Goal: Information Seeking & Learning: Learn about a topic

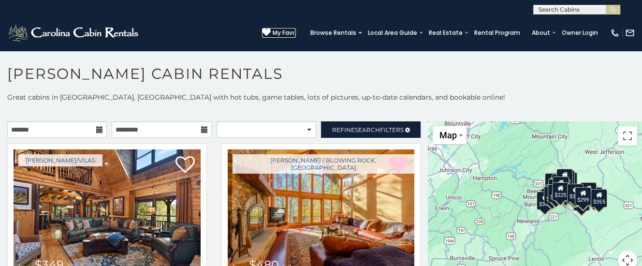
click at [287, 31] on span "My Favs" at bounding box center [284, 33] width 23 height 9
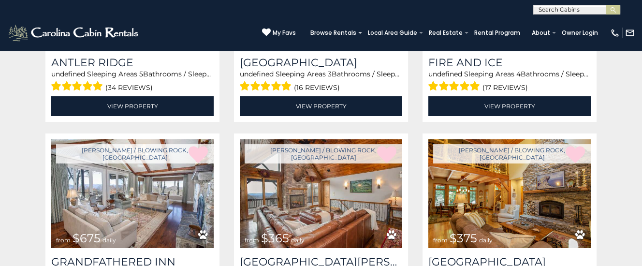
scroll to position [356, 0]
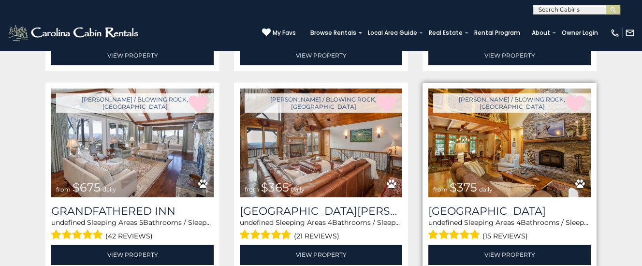
click at [504, 149] on img at bounding box center [510, 143] width 163 height 109
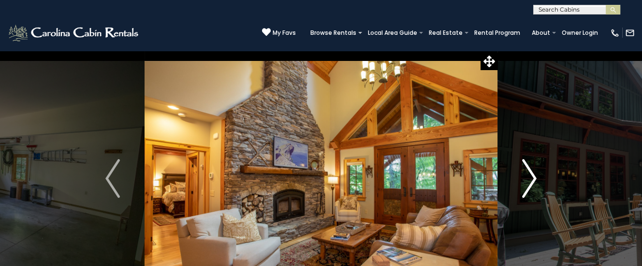
click at [530, 175] on img "Next" at bounding box center [529, 178] width 15 height 39
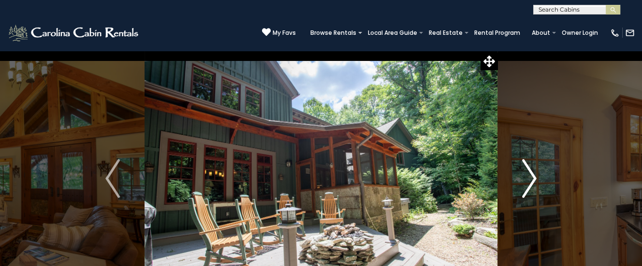
click at [529, 175] on img "Next" at bounding box center [529, 178] width 15 height 39
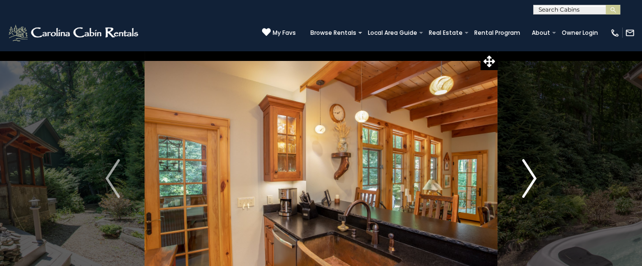
click at [530, 177] on img "Next" at bounding box center [529, 178] width 15 height 39
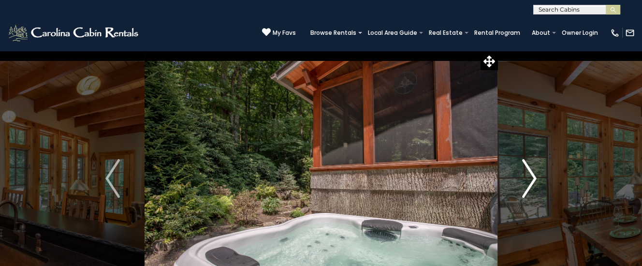
click at [535, 178] on img "Next" at bounding box center [529, 178] width 15 height 39
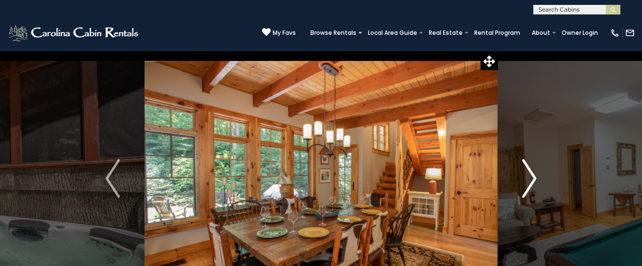
click at [534, 178] on img "Next" at bounding box center [529, 178] width 15 height 39
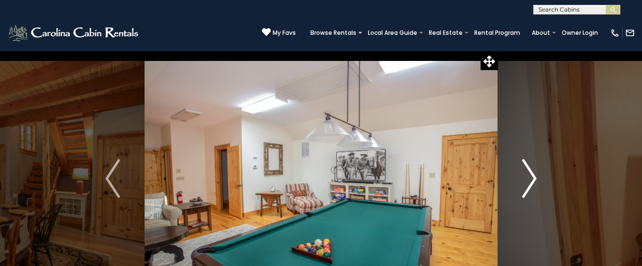
click at [534, 178] on img "Next" at bounding box center [529, 178] width 15 height 39
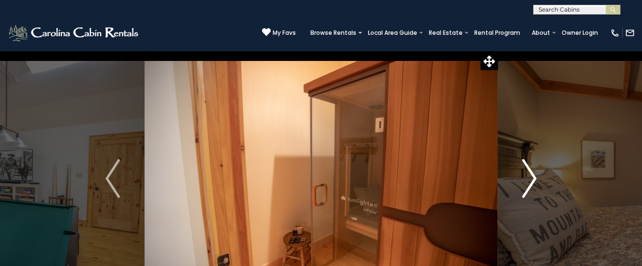
click at [534, 178] on img "Next" at bounding box center [529, 178] width 15 height 39
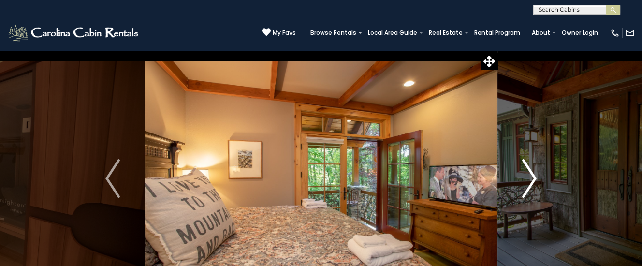
click at [534, 178] on img "Next" at bounding box center [529, 178] width 15 height 39
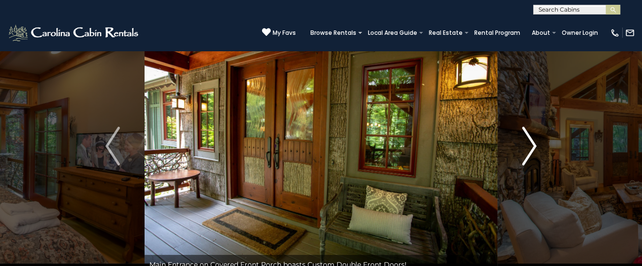
scroll to position [51, 0]
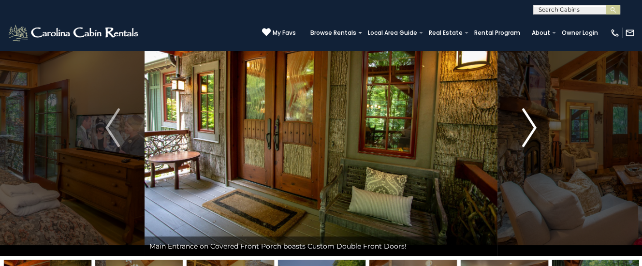
click at [527, 129] on img "Next" at bounding box center [529, 127] width 15 height 39
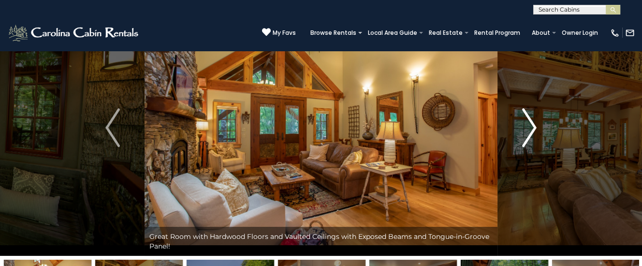
click at [528, 128] on img "Next" at bounding box center [529, 127] width 15 height 39
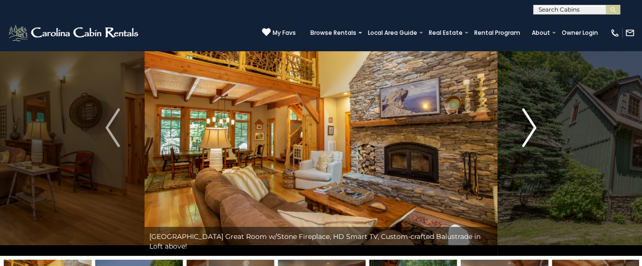
click at [527, 128] on img "Next" at bounding box center [529, 127] width 15 height 39
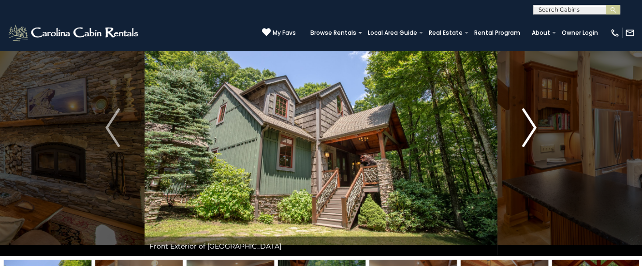
click at [527, 128] on img "Next" at bounding box center [529, 127] width 15 height 39
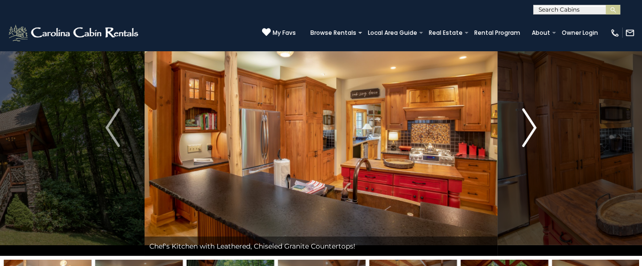
click at [528, 128] on img "Next" at bounding box center [529, 127] width 15 height 39
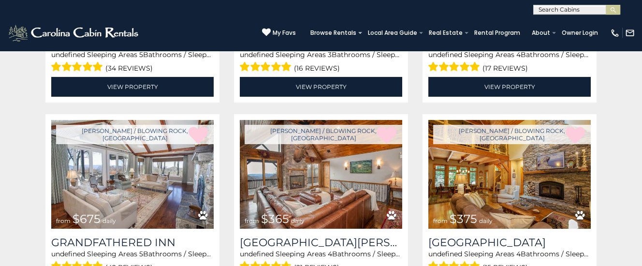
scroll to position [356, 0]
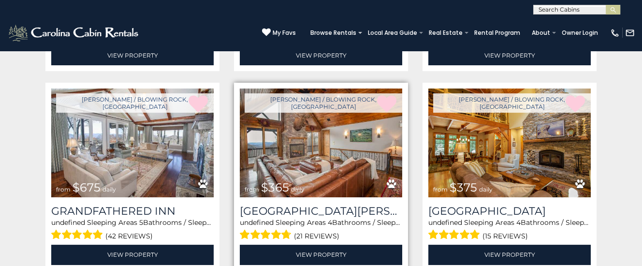
click at [304, 153] on img at bounding box center [321, 143] width 163 height 109
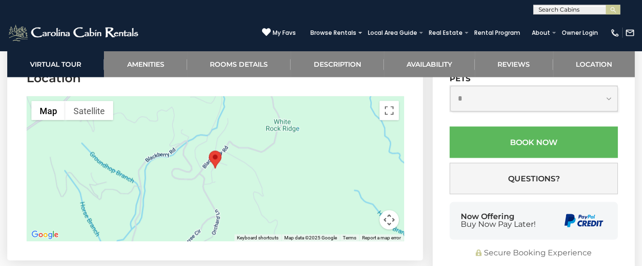
scroll to position [3504, 0]
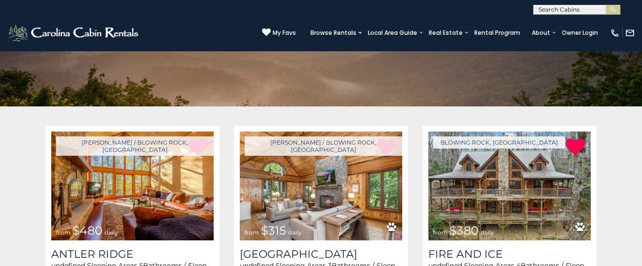
scroll to position [102, 0]
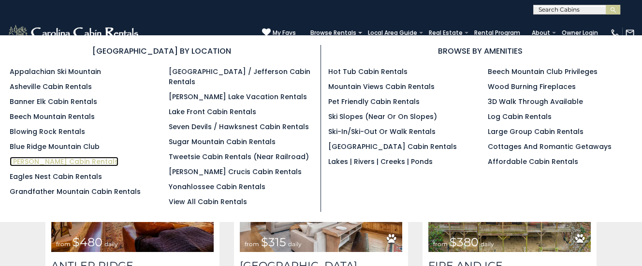
click at [37, 161] on link "[PERSON_NAME] Cabin Rentals" at bounding box center [64, 162] width 109 height 10
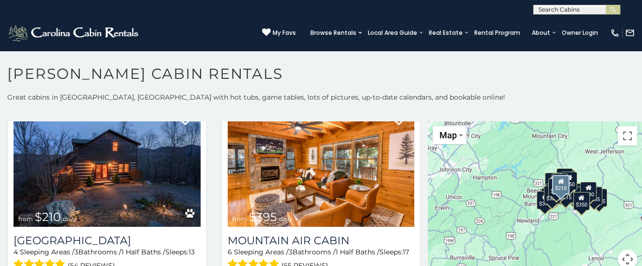
scroll to position [2633, 0]
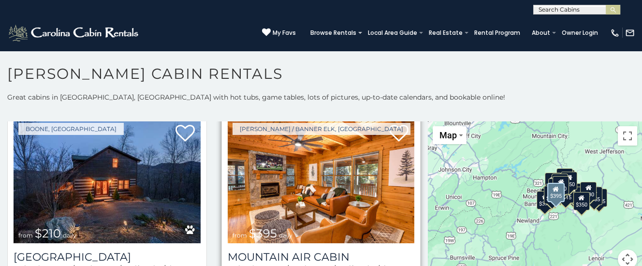
click at [290, 157] on img at bounding box center [321, 180] width 187 height 125
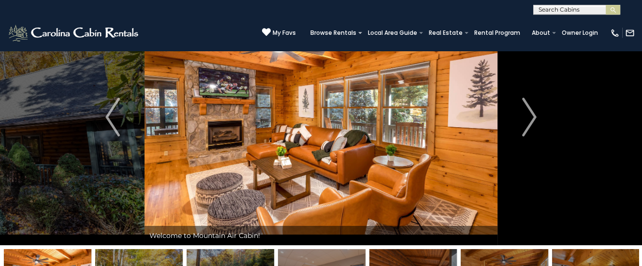
scroll to position [51, 0]
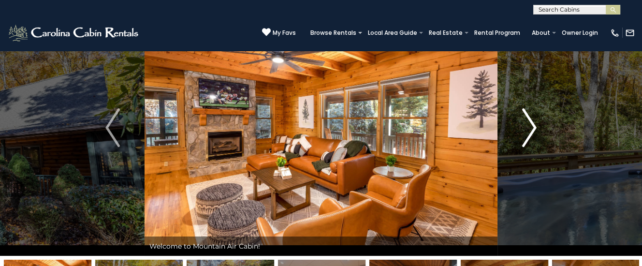
click at [532, 124] on img "Next" at bounding box center [529, 127] width 15 height 39
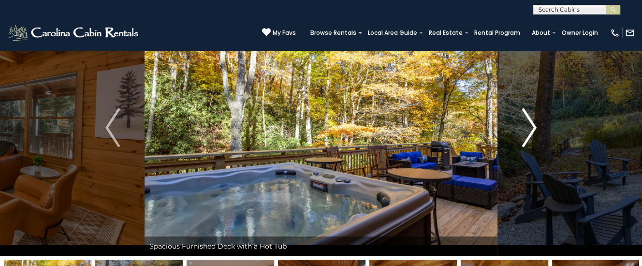
click at [532, 124] on img "Next" at bounding box center [529, 127] width 15 height 39
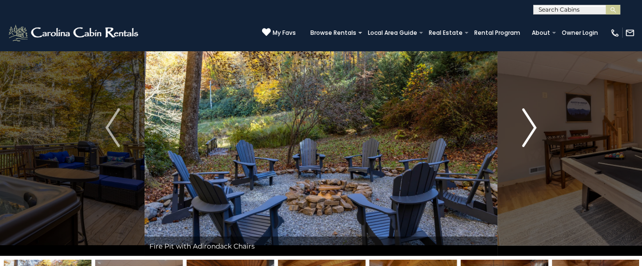
click at [528, 127] on img "Next" at bounding box center [529, 127] width 15 height 39
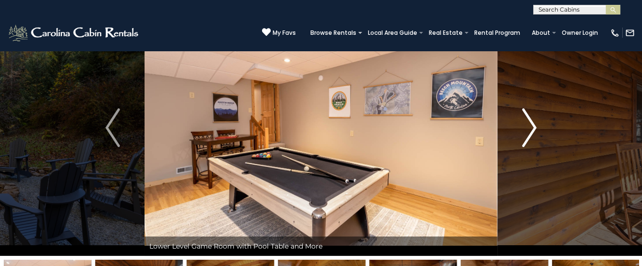
click at [530, 127] on img "Next" at bounding box center [529, 127] width 15 height 39
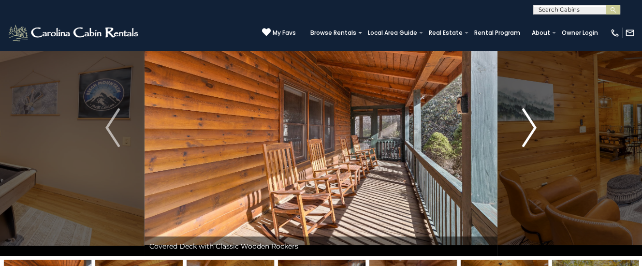
click at [529, 127] on img "Next" at bounding box center [529, 127] width 15 height 39
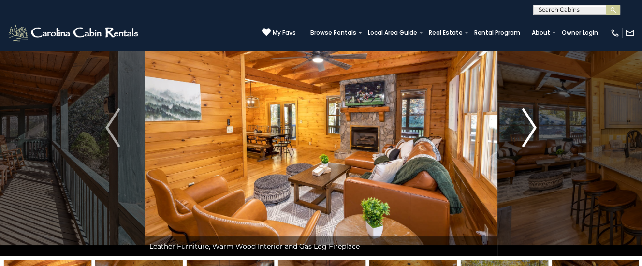
click at [529, 127] on img "Next" at bounding box center [529, 127] width 15 height 39
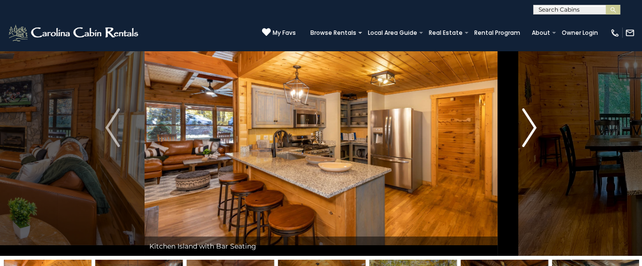
click at [530, 127] on img "Next" at bounding box center [529, 127] width 15 height 39
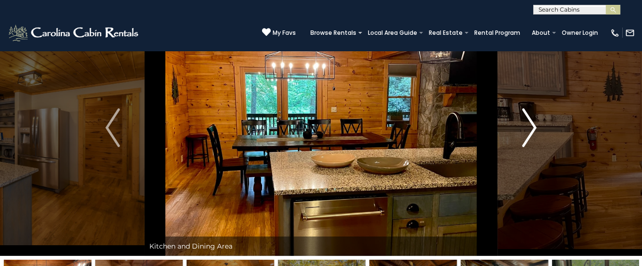
click at [530, 127] on img "Next" at bounding box center [529, 127] width 15 height 39
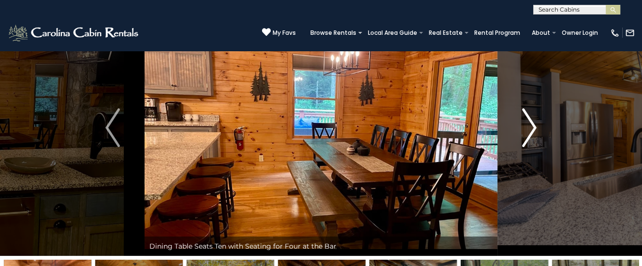
click at [530, 127] on img "Next" at bounding box center [529, 127] width 15 height 39
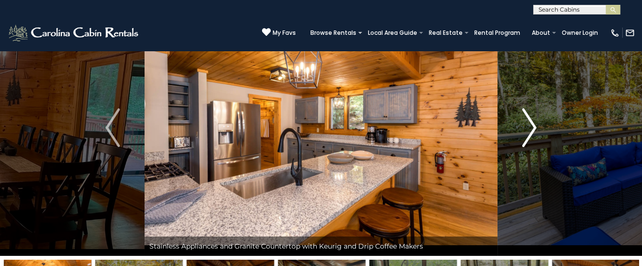
click at [534, 130] on img "Next" at bounding box center [529, 127] width 15 height 39
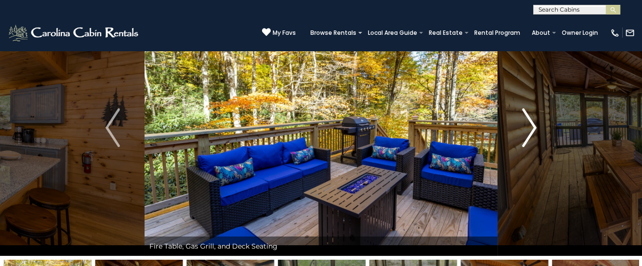
click at [531, 129] on img "Next" at bounding box center [529, 127] width 15 height 39
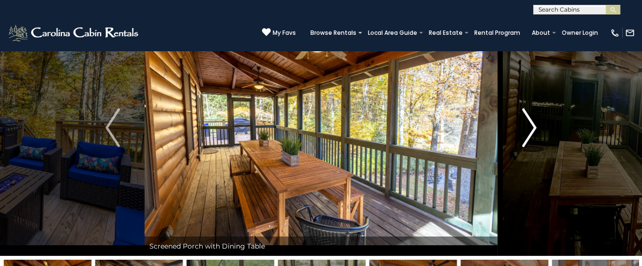
click at [530, 129] on img "Next" at bounding box center [529, 127] width 15 height 39
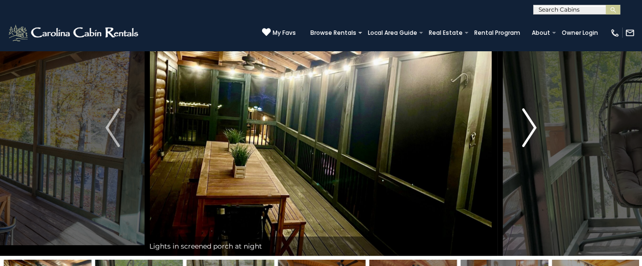
click at [530, 130] on img "Next" at bounding box center [529, 127] width 15 height 39
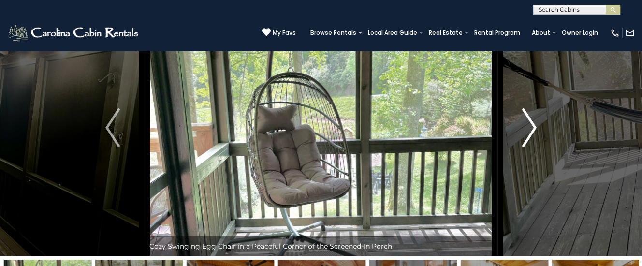
click at [530, 130] on img "Next" at bounding box center [529, 127] width 15 height 39
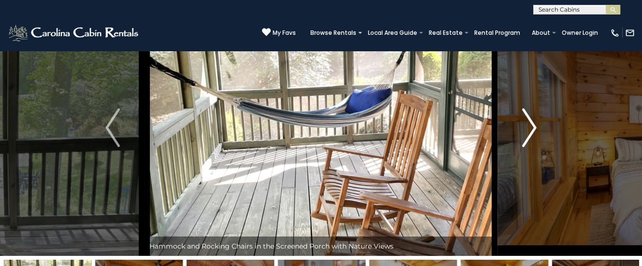
click at [530, 130] on img "Next" at bounding box center [529, 127] width 15 height 39
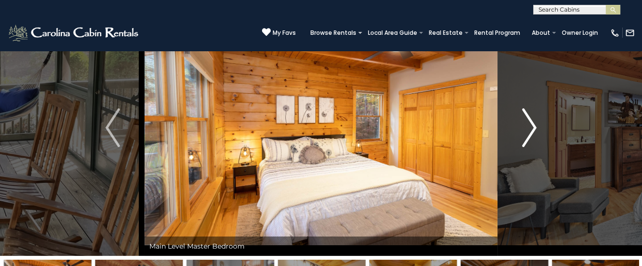
click at [530, 130] on img "Next" at bounding box center [529, 127] width 15 height 39
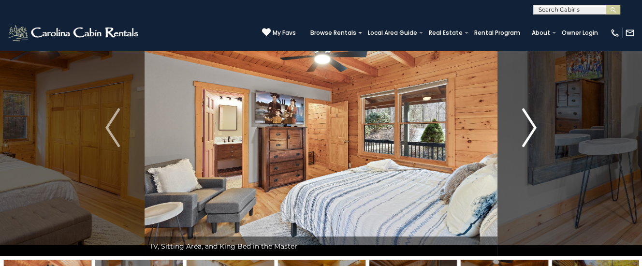
click at [530, 130] on img "Next" at bounding box center [529, 127] width 15 height 39
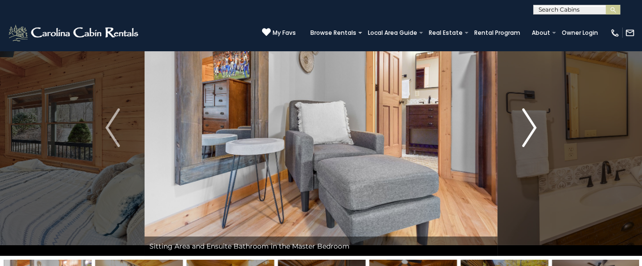
click at [529, 131] on img "Next" at bounding box center [529, 127] width 15 height 39
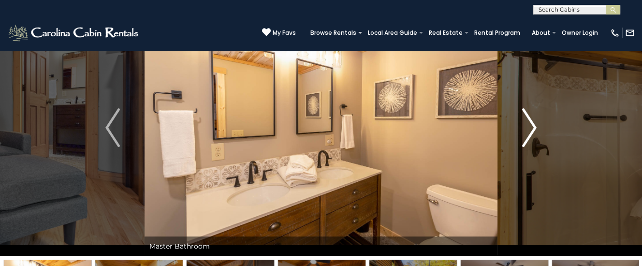
click at [529, 131] on img "Next" at bounding box center [529, 127] width 15 height 39
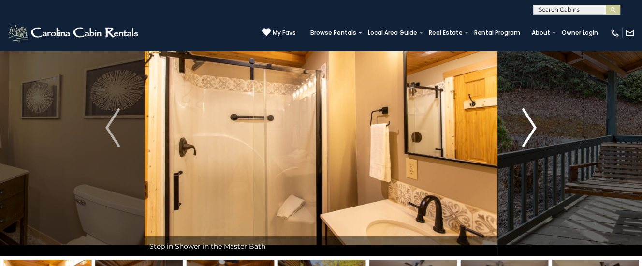
click at [529, 131] on img "Next" at bounding box center [529, 127] width 15 height 39
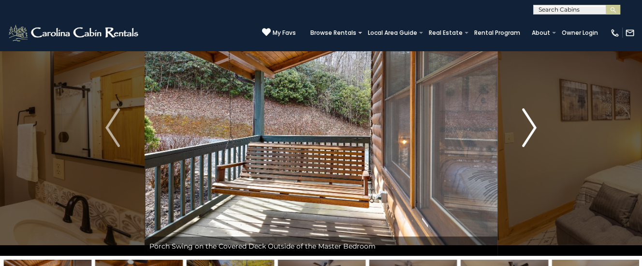
click at [529, 131] on img "Next" at bounding box center [529, 127] width 15 height 39
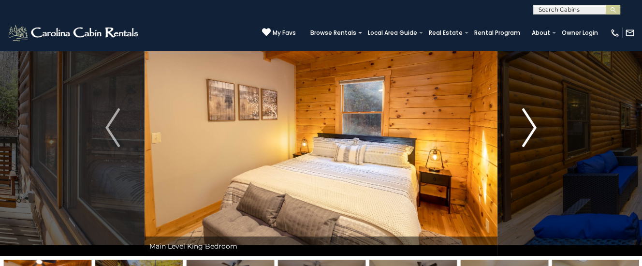
click at [529, 131] on img "Next" at bounding box center [529, 127] width 15 height 39
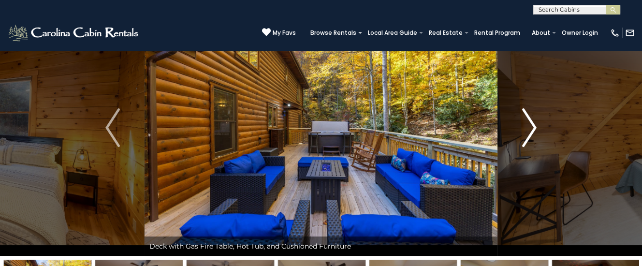
click at [529, 131] on img "Next" at bounding box center [529, 127] width 15 height 39
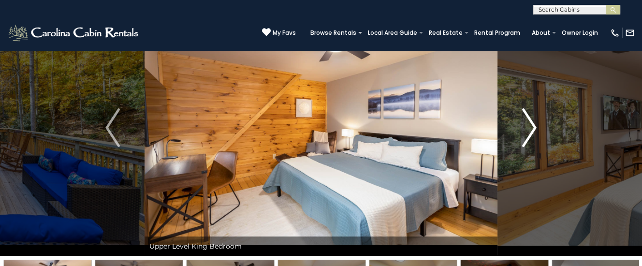
click at [529, 131] on img "Next" at bounding box center [529, 127] width 15 height 39
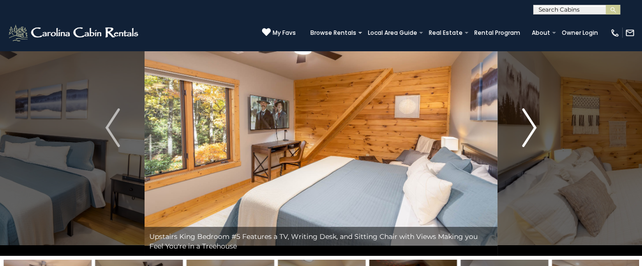
click at [529, 131] on img "Next" at bounding box center [529, 127] width 15 height 39
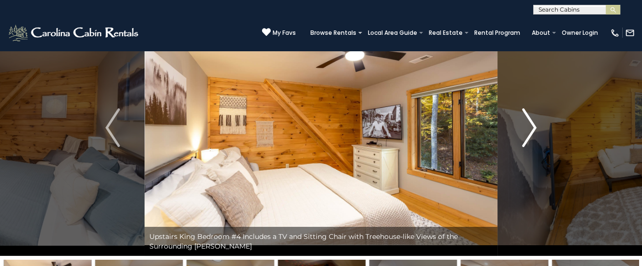
click at [529, 131] on img "Next" at bounding box center [529, 127] width 15 height 39
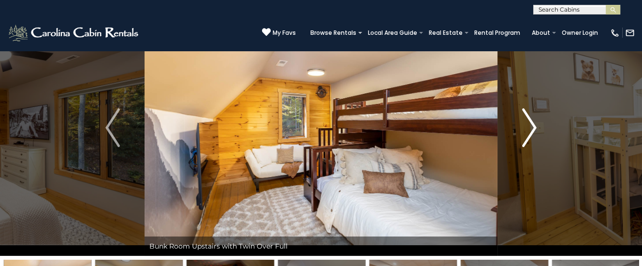
click at [529, 131] on img "Next" at bounding box center [529, 127] width 15 height 39
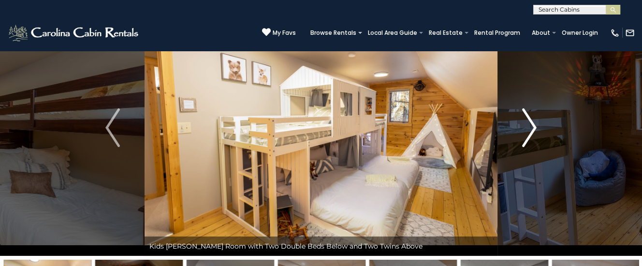
click at [529, 131] on img "Next" at bounding box center [529, 127] width 15 height 39
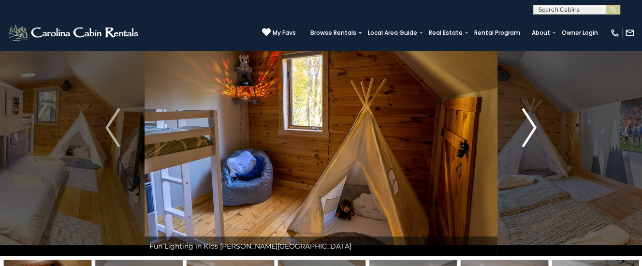
click at [529, 131] on img "Next" at bounding box center [529, 127] width 15 height 39
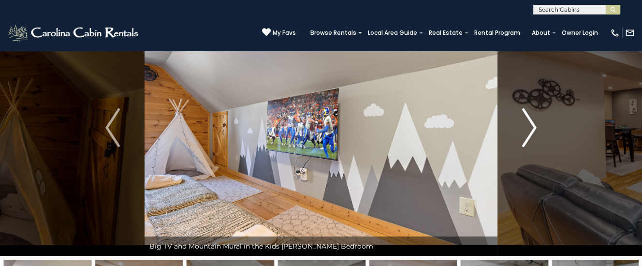
click at [529, 131] on img "Next" at bounding box center [529, 127] width 15 height 39
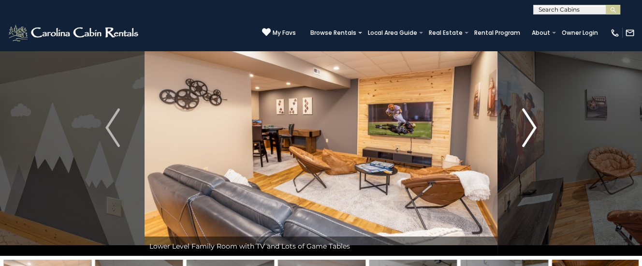
click at [528, 131] on img "Next" at bounding box center [529, 127] width 15 height 39
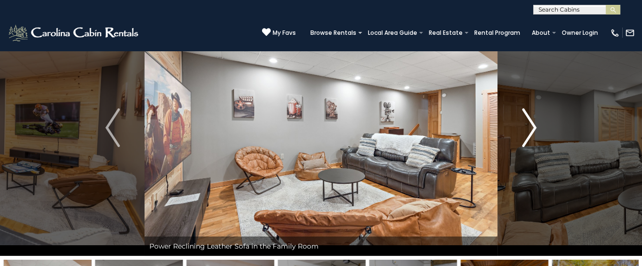
click at [528, 131] on img "Next" at bounding box center [529, 127] width 15 height 39
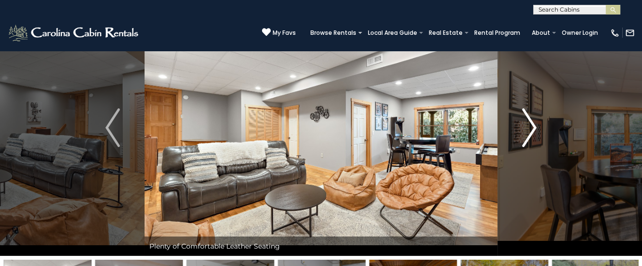
click at [529, 129] on img "Next" at bounding box center [529, 127] width 15 height 39
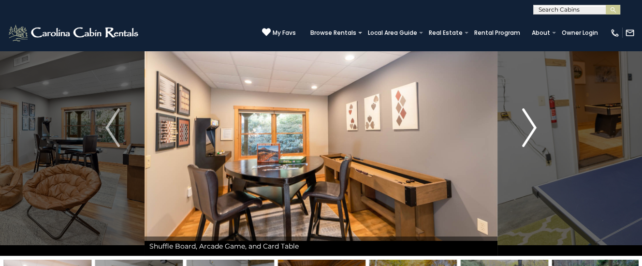
click at [529, 129] on img "Next" at bounding box center [529, 127] width 15 height 39
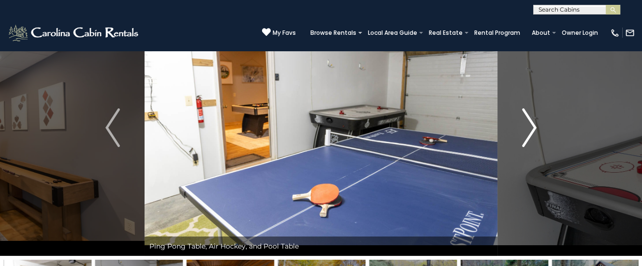
click at [529, 129] on img "Next" at bounding box center [529, 127] width 15 height 39
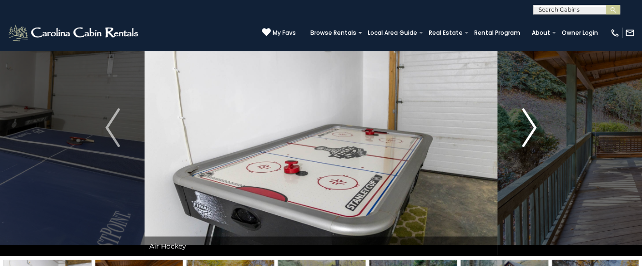
click at [533, 125] on img "Next" at bounding box center [529, 127] width 15 height 39
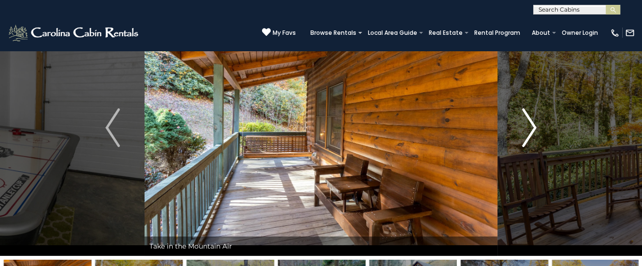
click at [531, 127] on img "Next" at bounding box center [529, 127] width 15 height 39
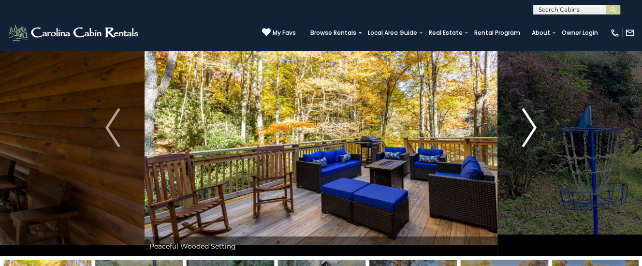
click at [530, 128] on img "Next" at bounding box center [529, 127] width 15 height 39
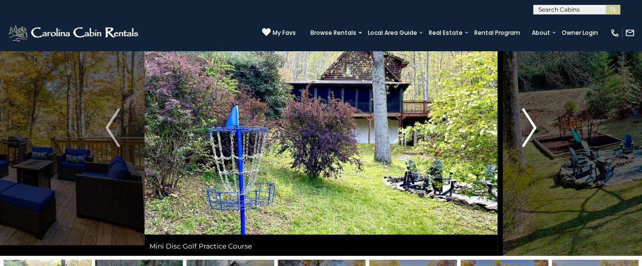
click at [530, 128] on img "Next" at bounding box center [529, 127] width 15 height 39
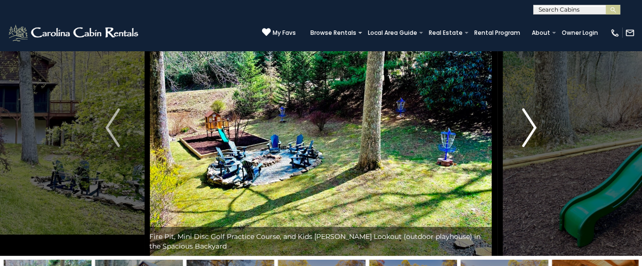
click at [530, 128] on img "Next" at bounding box center [529, 127] width 15 height 39
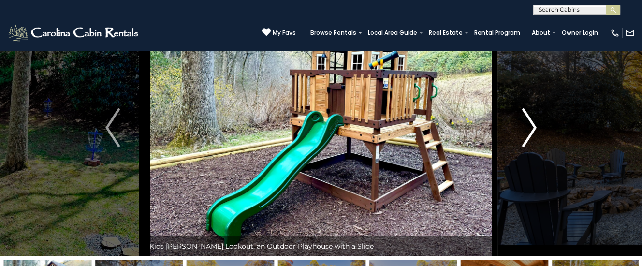
click at [530, 128] on img "Next" at bounding box center [529, 127] width 15 height 39
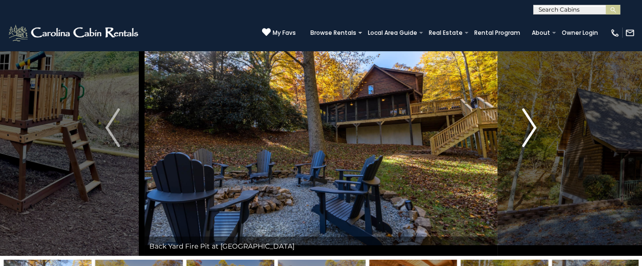
click at [530, 128] on img "Next" at bounding box center [529, 127] width 15 height 39
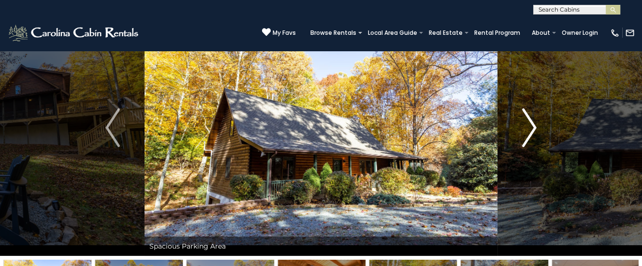
click at [530, 128] on img "Next" at bounding box center [529, 127] width 15 height 39
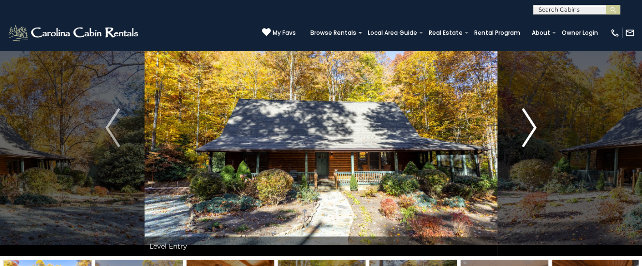
click at [530, 128] on img "Next" at bounding box center [529, 127] width 15 height 39
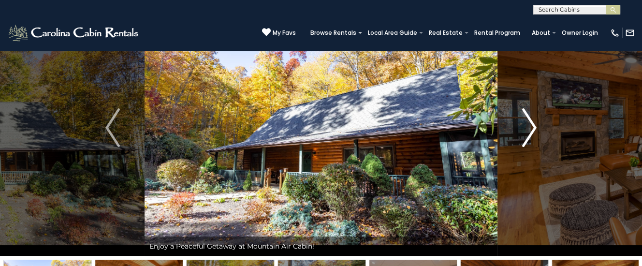
click at [530, 128] on img "Next" at bounding box center [529, 127] width 15 height 39
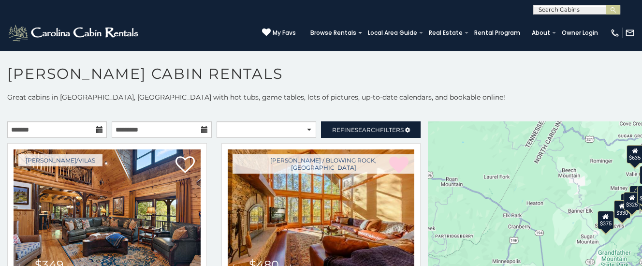
scroll to position [2633, 0]
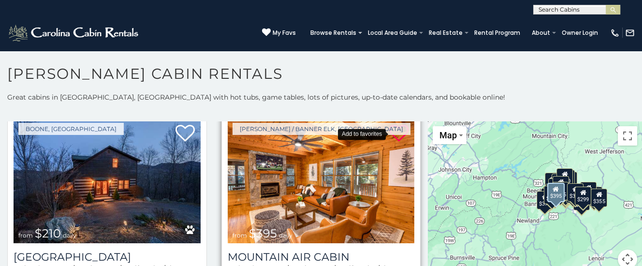
click at [403, 129] on icon at bounding box center [398, 133] width 19 height 19
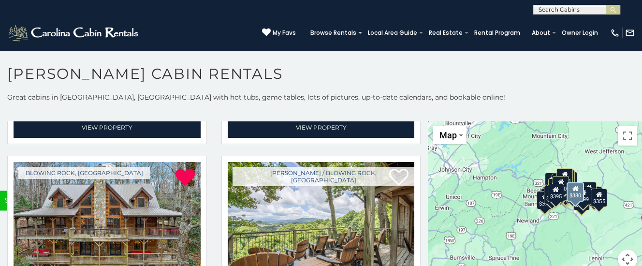
scroll to position [3072, 0]
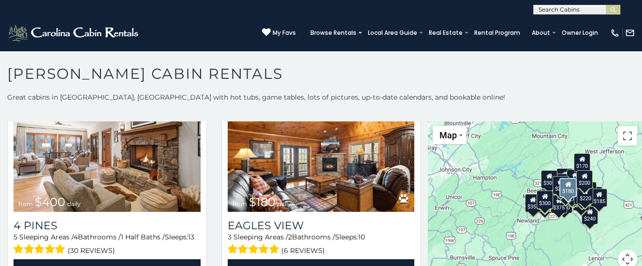
scroll to position [5899, 0]
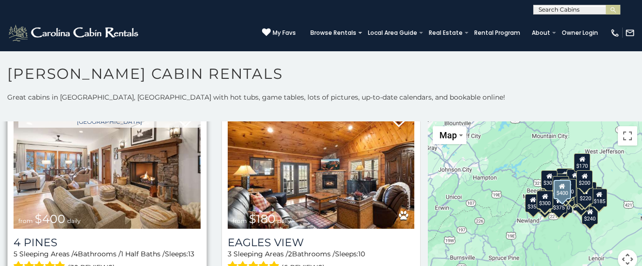
click at [96, 185] on img at bounding box center [107, 166] width 187 height 125
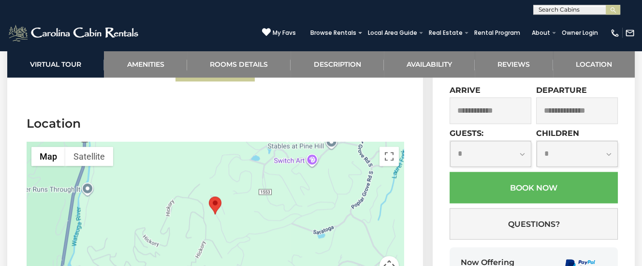
scroll to position [3047, 0]
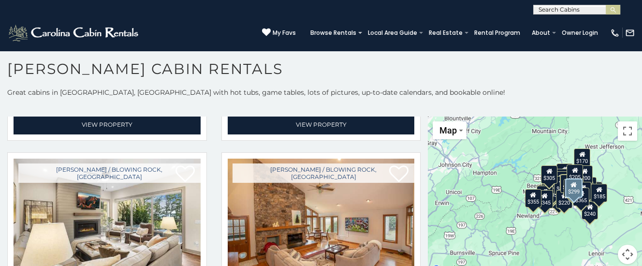
scroll to position [3695, 0]
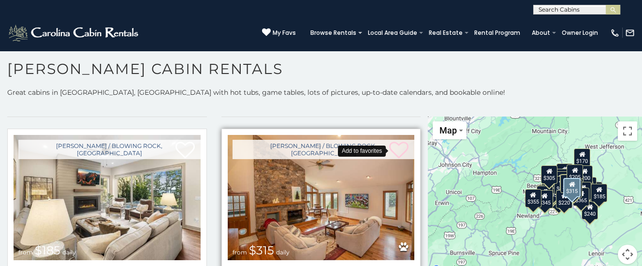
click at [407, 144] on icon at bounding box center [398, 150] width 19 height 19
click at [399, 142] on icon at bounding box center [398, 150] width 19 height 19
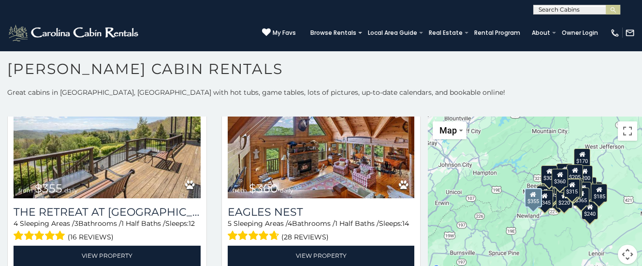
scroll to position [3987, 0]
